Goal: Find specific page/section: Find specific page/section

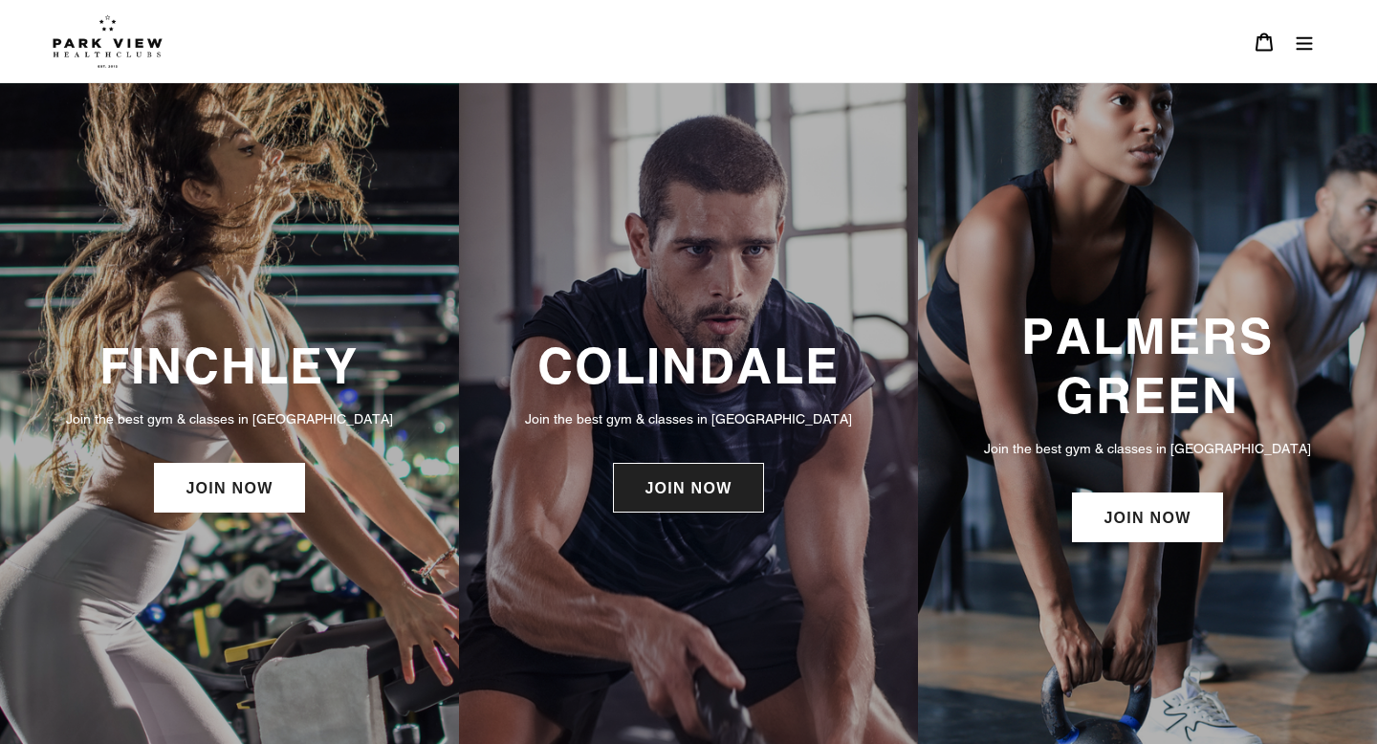
click at [718, 501] on link "JOIN NOW" at bounding box center [688, 488] width 150 height 50
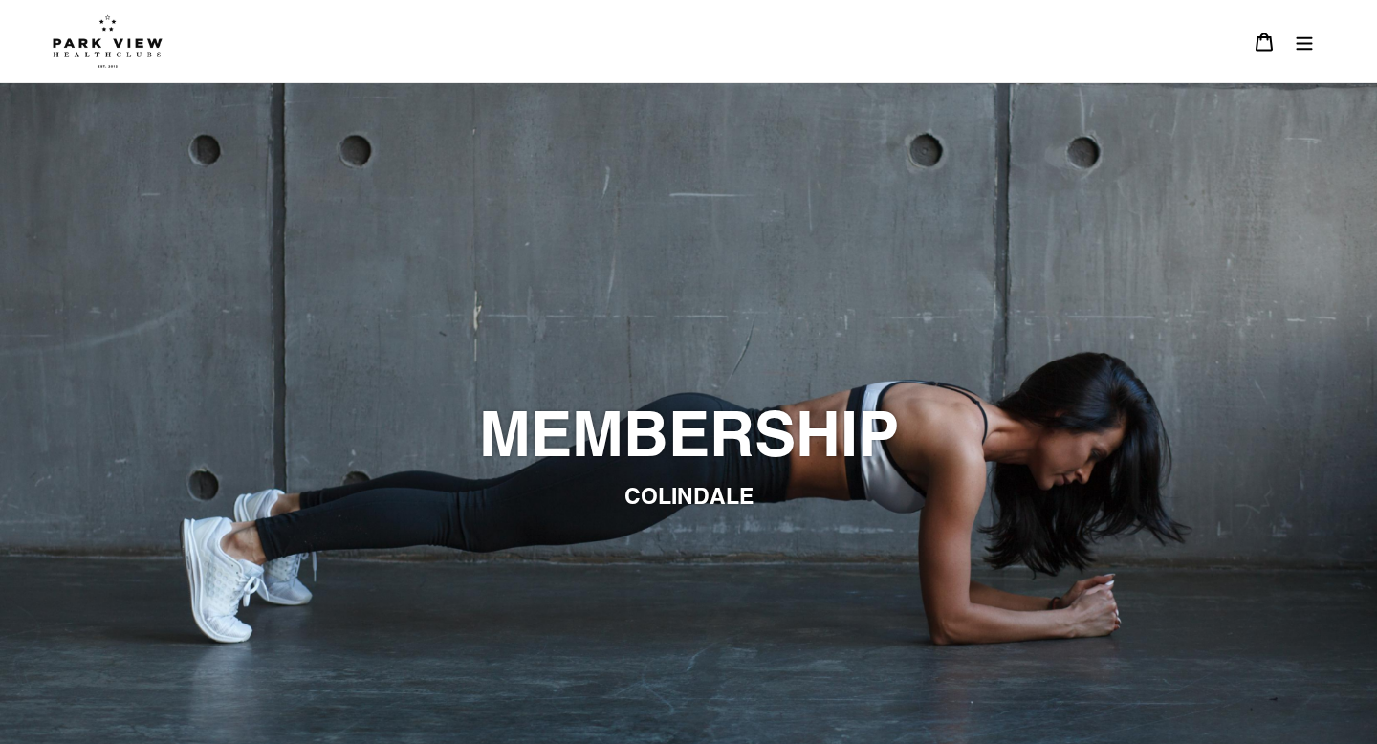
click at [1304, 41] on icon "Menu" at bounding box center [1304, 42] width 19 height 19
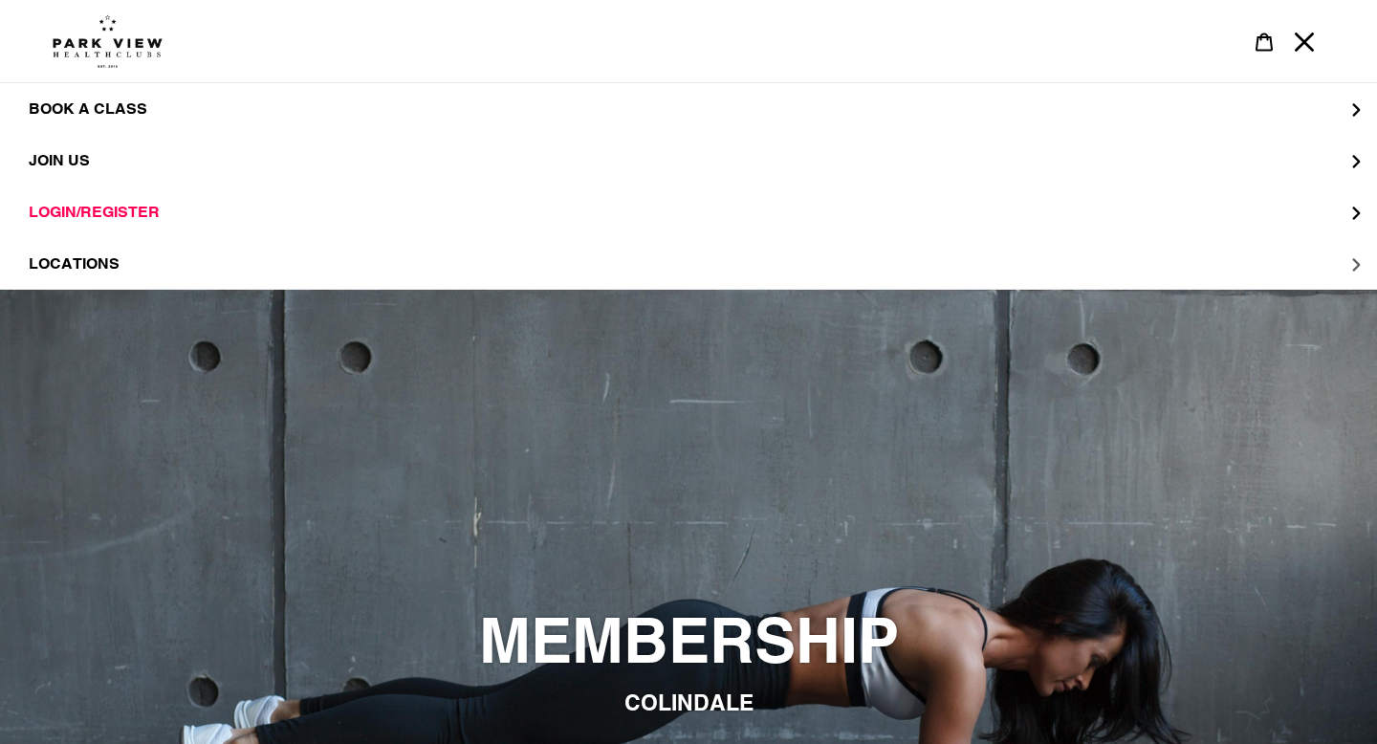
click at [186, 271] on button "LOCATIONS" at bounding box center [688, 264] width 1377 height 52
click at [114, 154] on span "Colindale" at bounding box center [112, 160] width 91 height 19
